Goal: Task Accomplishment & Management: Use online tool/utility

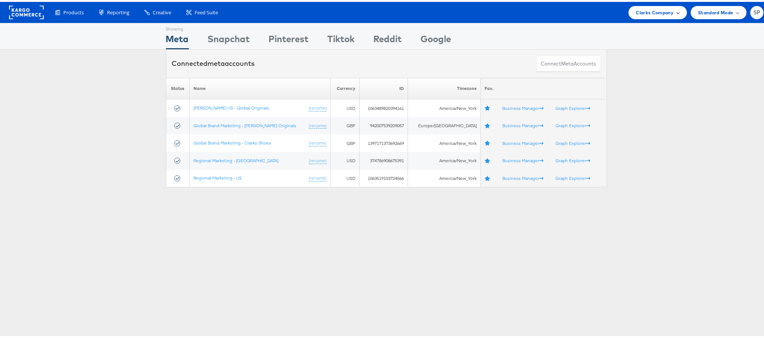
click at [676, 11] on span at bounding box center [678, 11] width 4 height 4
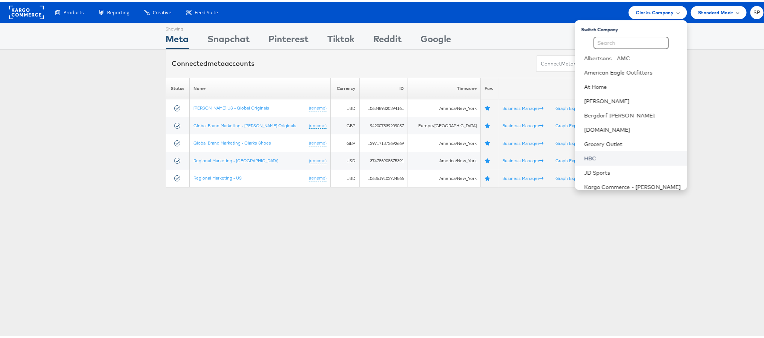
scroll to position [93, 0]
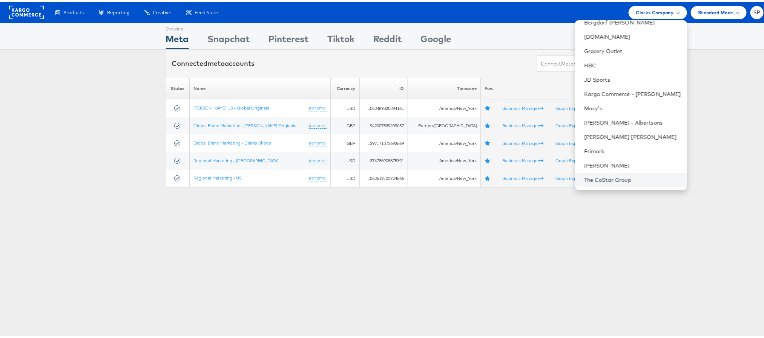
click at [594, 176] on link "The CoStar Group" at bounding box center [632, 179] width 97 height 8
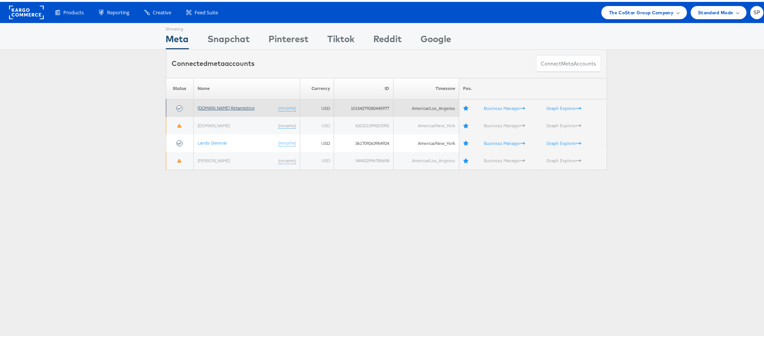
click at [225, 108] on link "[DOMAIN_NAME] Retargeting" at bounding box center [226, 106] width 57 height 6
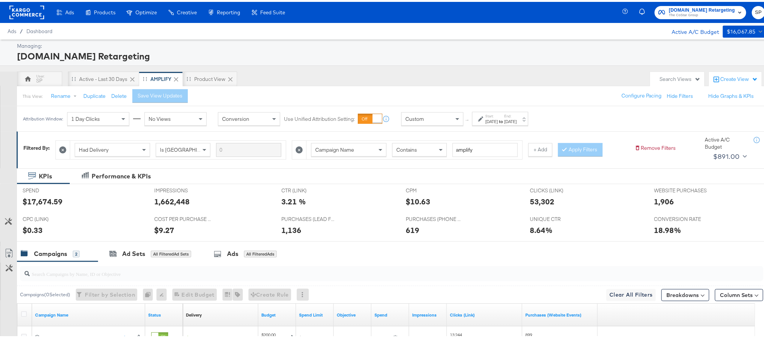
scroll to position [111, 0]
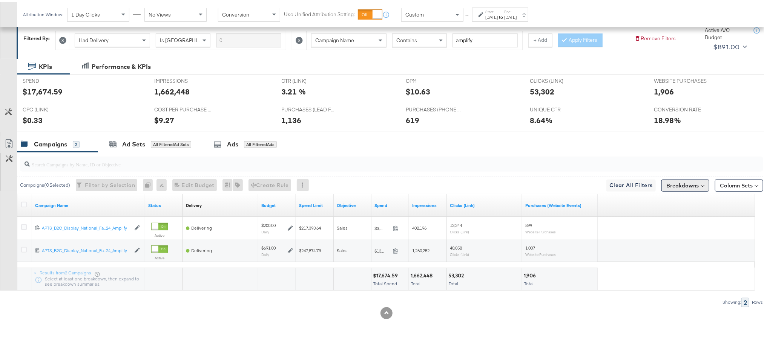
click at [678, 184] on button "Breakdowns" at bounding box center [685, 184] width 48 height 12
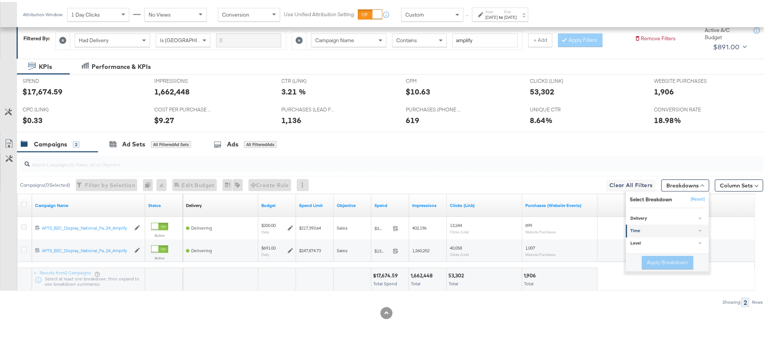
click at [640, 228] on div "Time" at bounding box center [667, 230] width 75 height 6
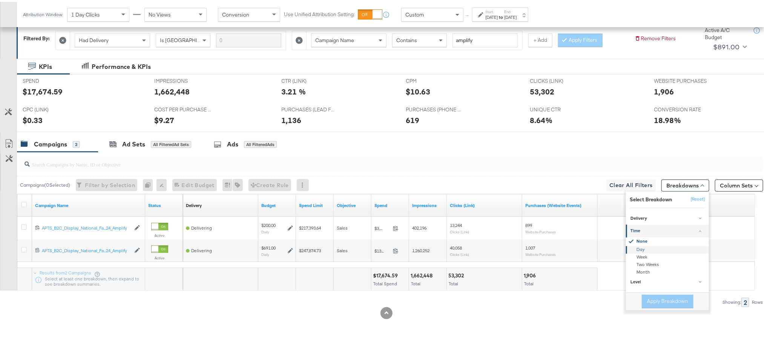
click at [634, 245] on div "Day" at bounding box center [668, 248] width 82 height 8
click at [652, 300] on button "Apply Breakdown" at bounding box center [668, 300] width 52 height 14
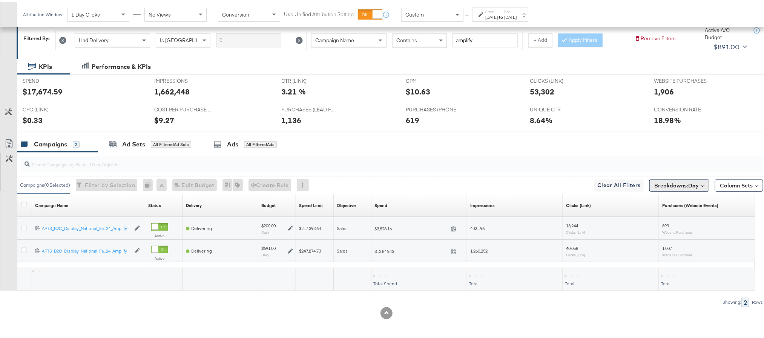
click at [674, 180] on span "Breakdowns: Day" at bounding box center [676, 184] width 44 height 8
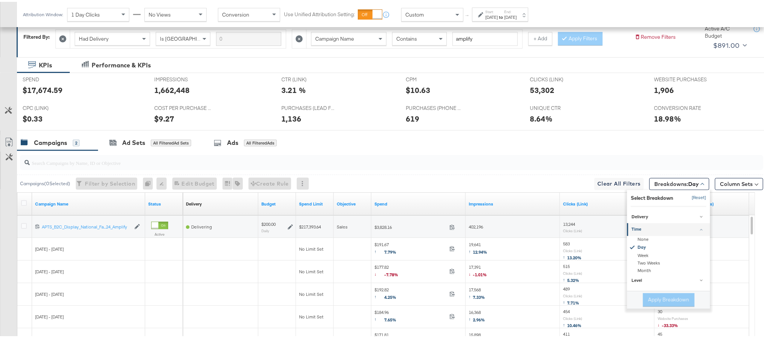
click at [687, 199] on button "[Reset]" at bounding box center [696, 196] width 19 height 12
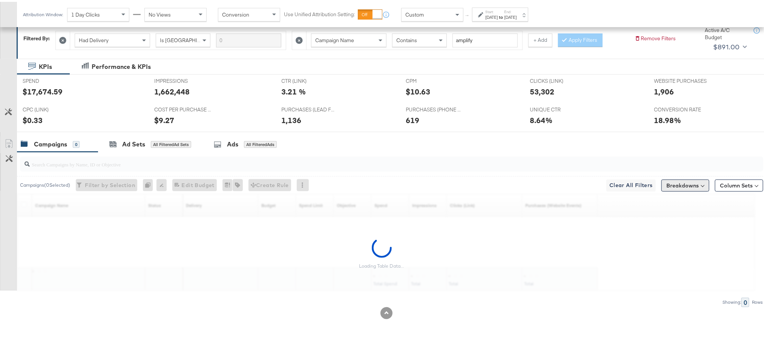
click at [684, 185] on button "Breakdowns" at bounding box center [685, 184] width 48 height 12
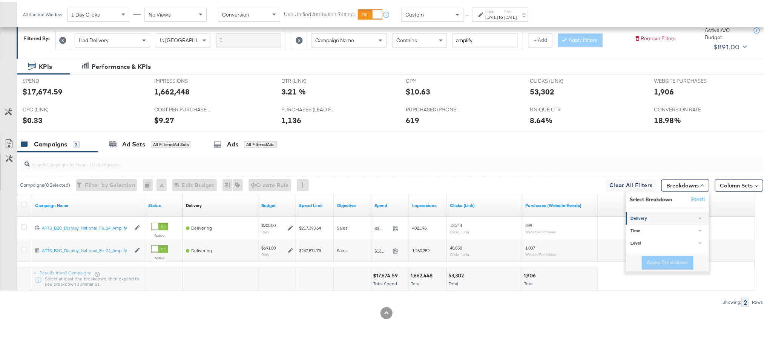
click at [650, 217] on div "Delivery" at bounding box center [667, 217] width 75 height 6
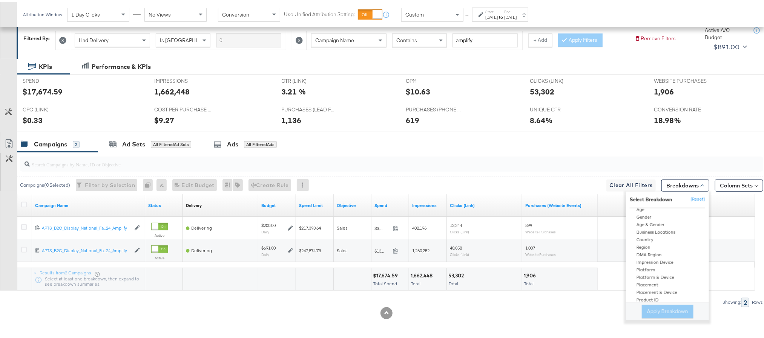
scroll to position [28, 0]
click at [647, 299] on div "Product ID" at bounding box center [668, 299] width 82 height 8
click at [648, 311] on button "Apply Breakdown" at bounding box center [668, 310] width 52 height 14
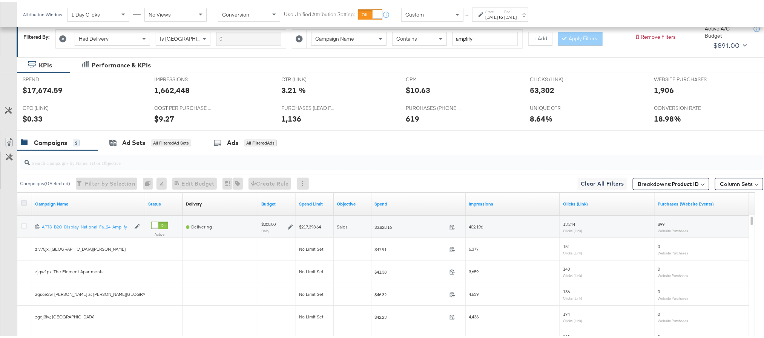
click at [25, 204] on icon at bounding box center [24, 202] width 6 height 6
click at [0, 0] on input "checkbox" at bounding box center [0, 0] width 0 height 0
click at [8, 141] on icon at bounding box center [9, 140] width 9 height 9
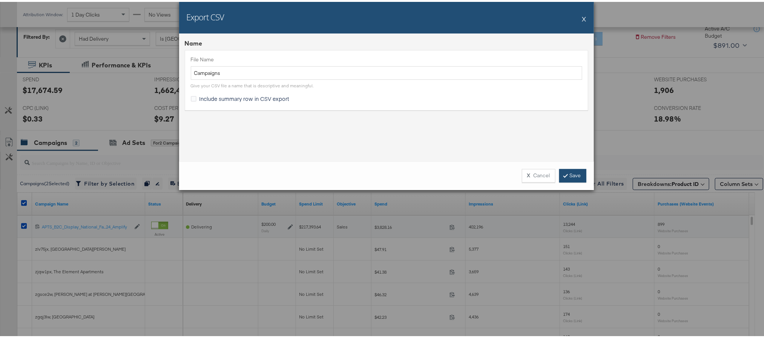
click at [569, 172] on link "Save" at bounding box center [572, 174] width 27 height 14
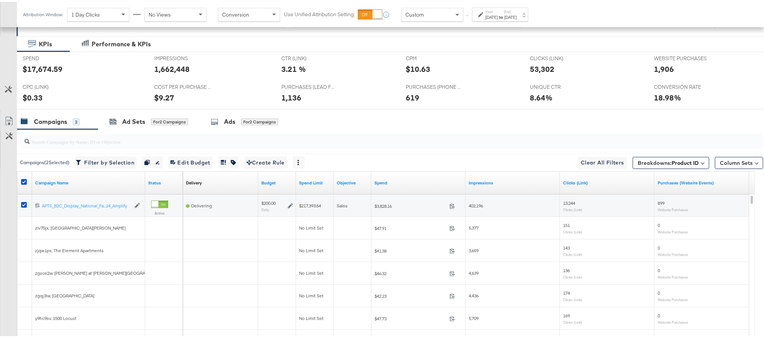
scroll to position [133, 0]
click at [8, 123] on icon at bounding box center [9, 119] width 9 height 9
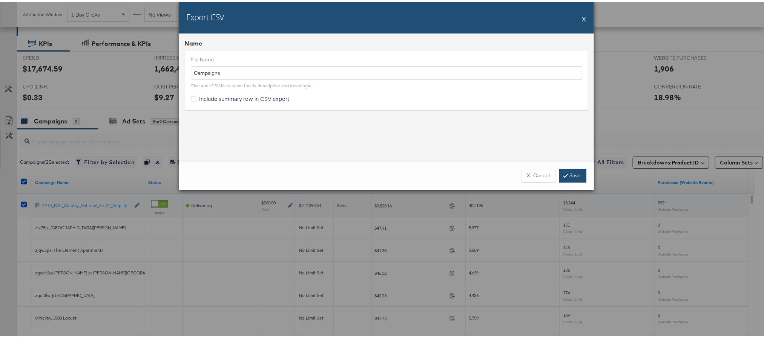
click at [568, 176] on link "Save" at bounding box center [572, 174] width 27 height 14
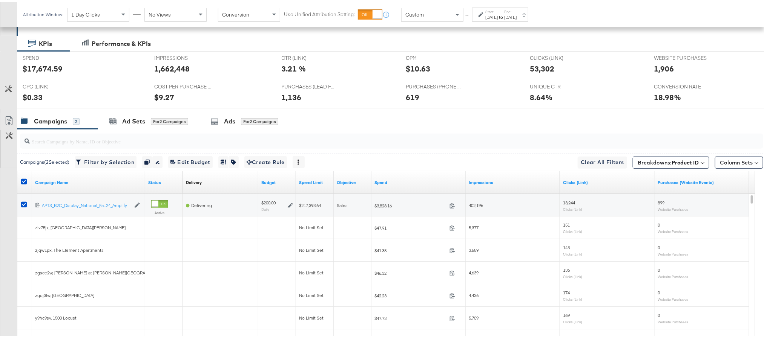
scroll to position [0, 0]
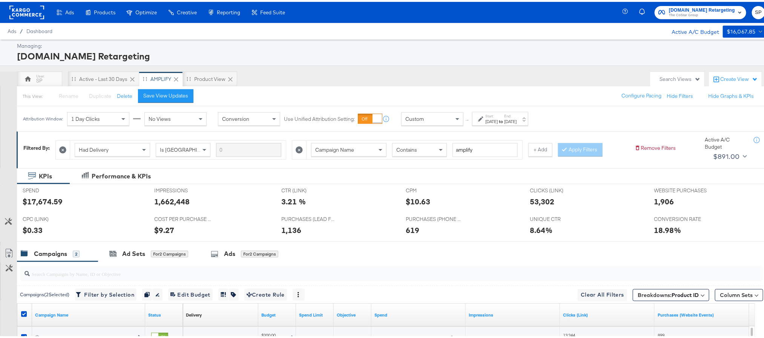
click at [25, 12] on rect at bounding box center [26, 11] width 35 height 14
